Goal: Information Seeking & Learning: Check status

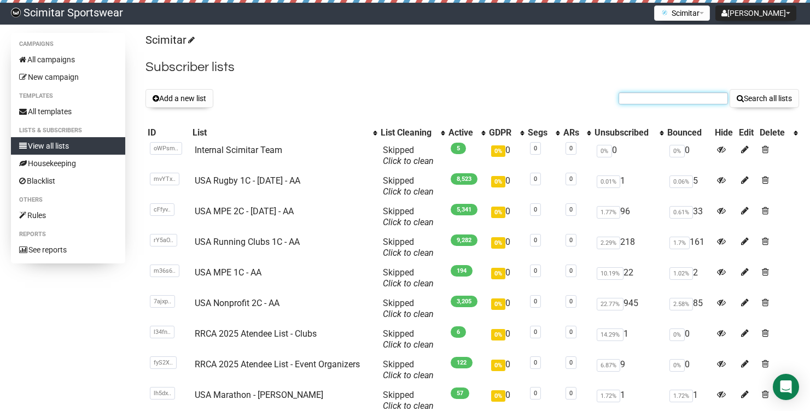
click at [669, 102] on input "text" at bounding box center [672, 98] width 109 height 12
paste input "[EMAIL_ADDRESS][DOMAIN_NAME]"
type input "[EMAIL_ADDRESS][DOMAIN_NAME]"
click at [729, 89] on button "Search all lists" at bounding box center [763, 98] width 69 height 19
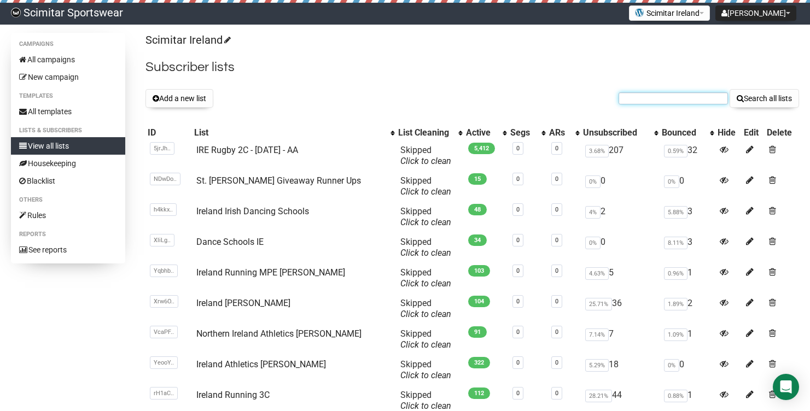
click at [678, 97] on input "text" at bounding box center [672, 98] width 109 height 12
paste input "[PERSON_NAME][EMAIL_ADDRESS][DOMAIN_NAME]"
type input "[PERSON_NAME][EMAIL_ADDRESS][DOMAIN_NAME]"
click at [729, 89] on button "Search all lists" at bounding box center [763, 98] width 69 height 19
